Goal: Task Accomplishment & Management: Manage account settings

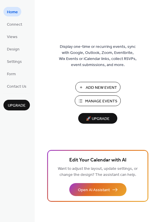
click at [89, 99] on span "Manage Events" at bounding box center [101, 101] width 32 height 6
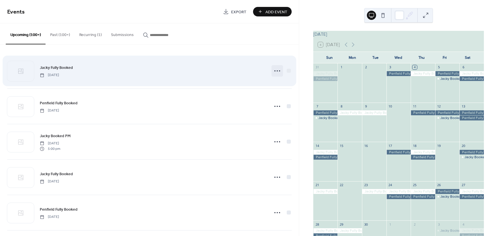
click at [274, 71] on icon at bounding box center [277, 70] width 9 height 9
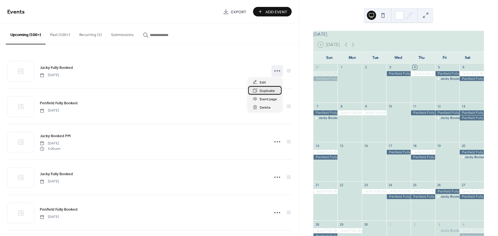
click at [266, 92] on span "Duplicate" at bounding box center [267, 91] width 15 height 6
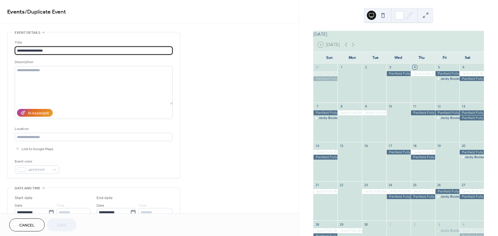
scroll to position [144, 0]
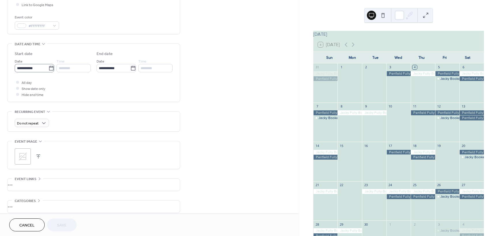
click at [48, 70] on icon at bounding box center [51, 68] width 6 height 6
click at [48, 70] on input "**********" at bounding box center [32, 68] width 34 height 8
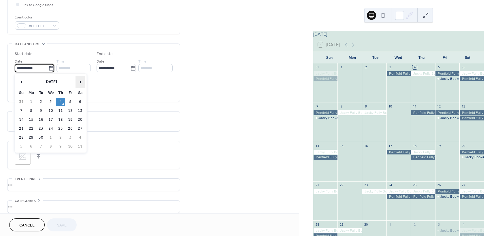
click at [78, 81] on span "›" at bounding box center [80, 82] width 9 height 12
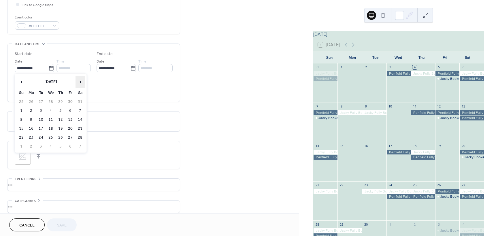
click at [78, 81] on span "›" at bounding box center [80, 82] width 9 height 12
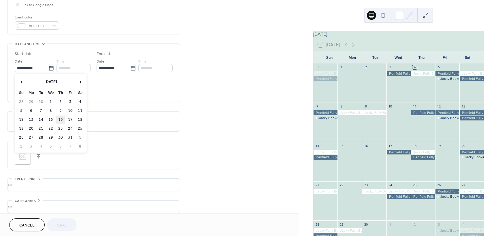
click at [60, 120] on td "16" at bounding box center [60, 120] width 9 height 8
type input "**********"
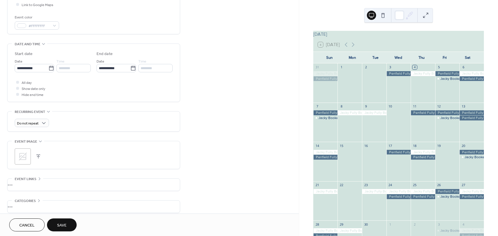
click at [66, 228] on span "Save" at bounding box center [62, 226] width 10 height 6
